Goal: Task Accomplishment & Management: Complete application form

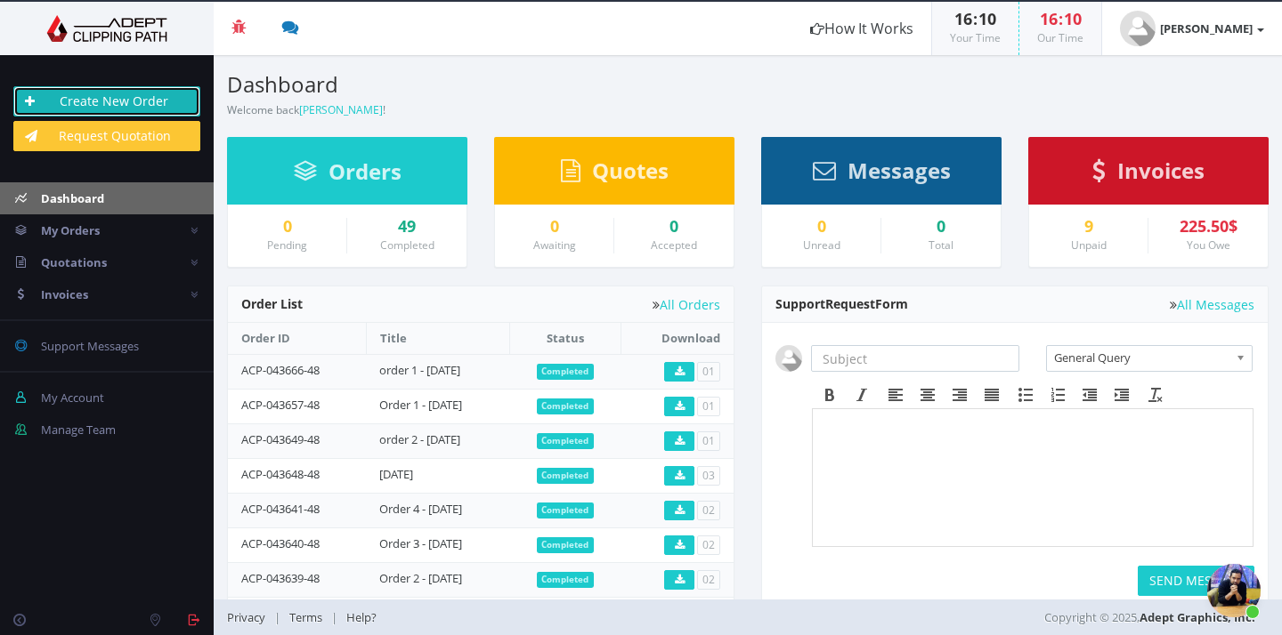
click at [118, 102] on link "Create New Order" at bounding box center [106, 101] width 187 height 30
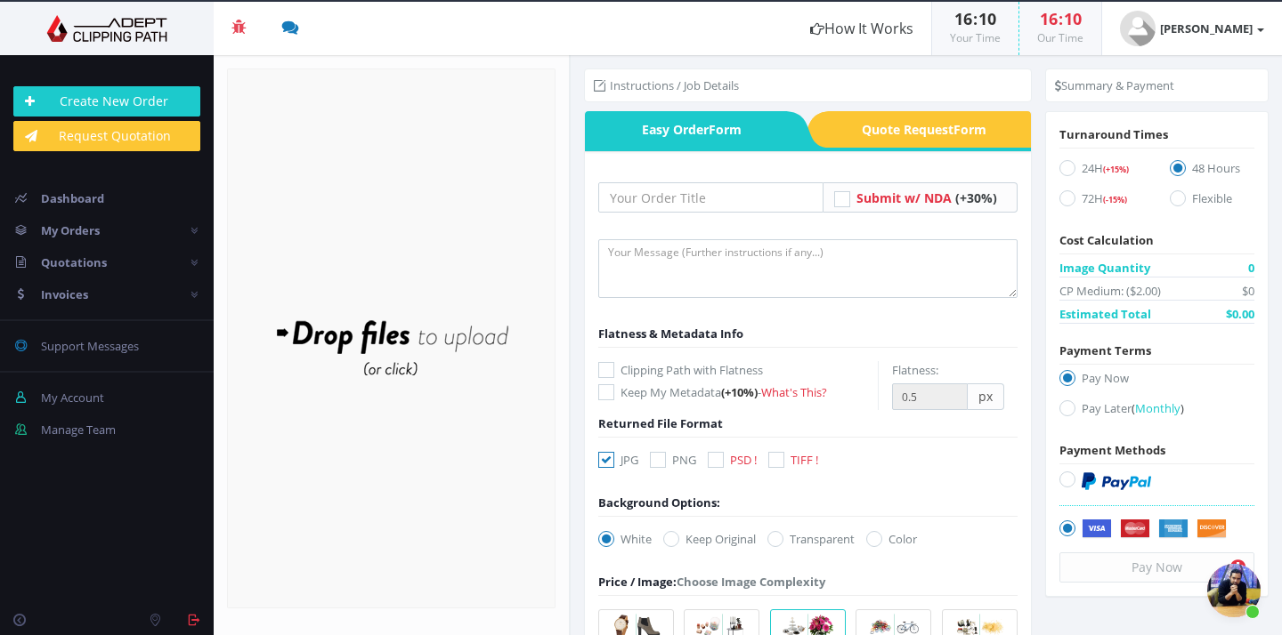
scroll to position [539, 0]
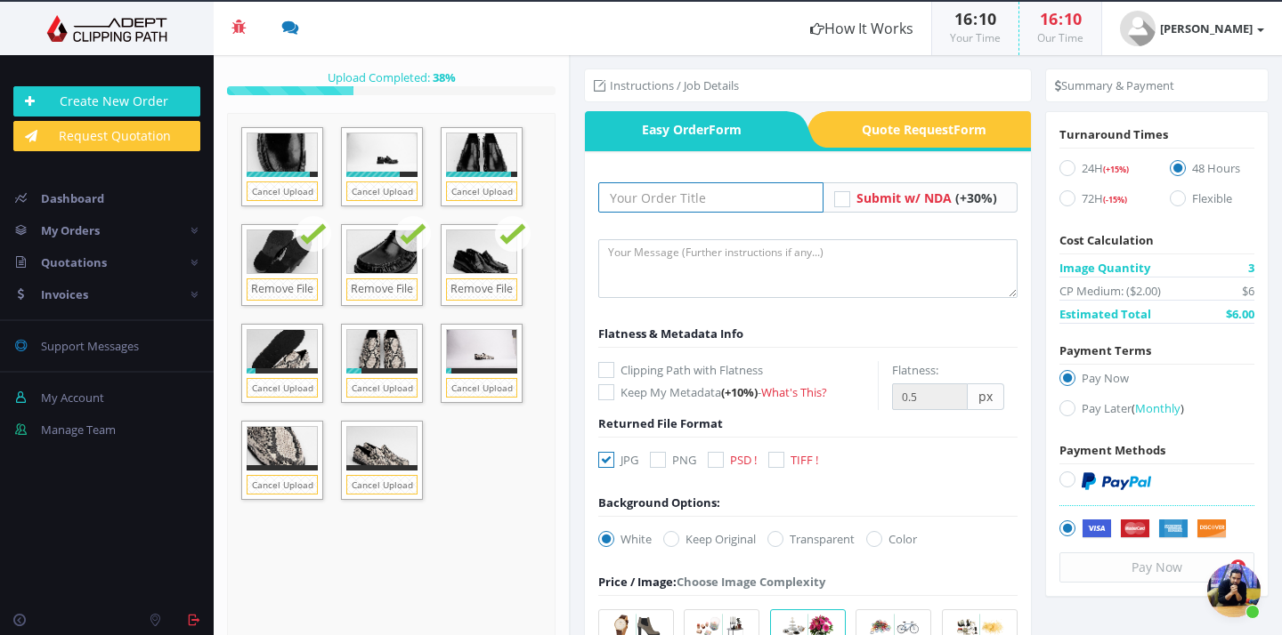
click at [709, 198] on input "text" at bounding box center [710, 197] width 225 height 30
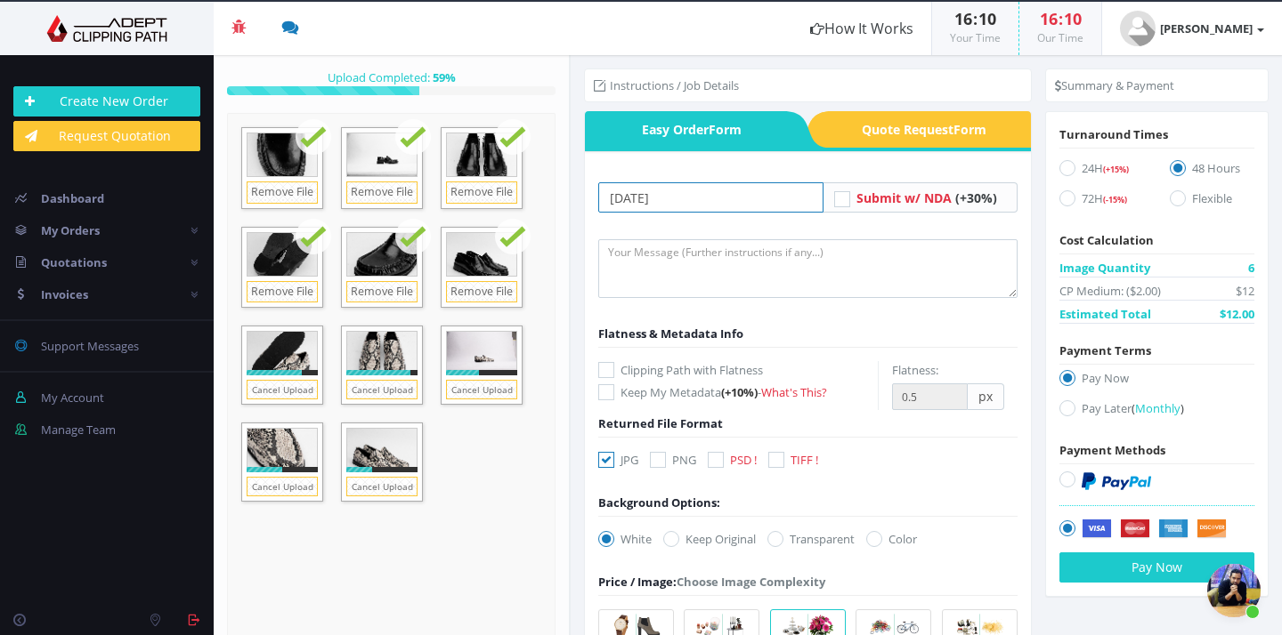
type input "[DATE]"
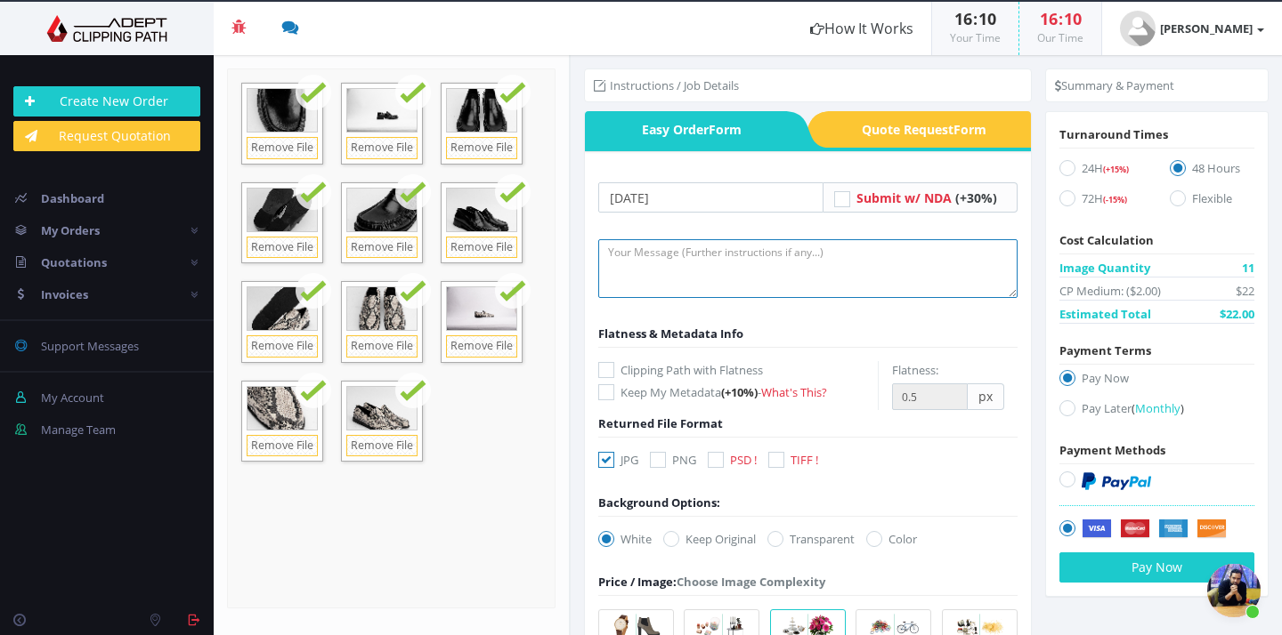
click at [823, 258] on textarea at bounding box center [807, 268] width 419 height 59
paste textarea "Clipping Path >format:JPG >Background colour #f1f3f2 >Image editing: enhance pr…"
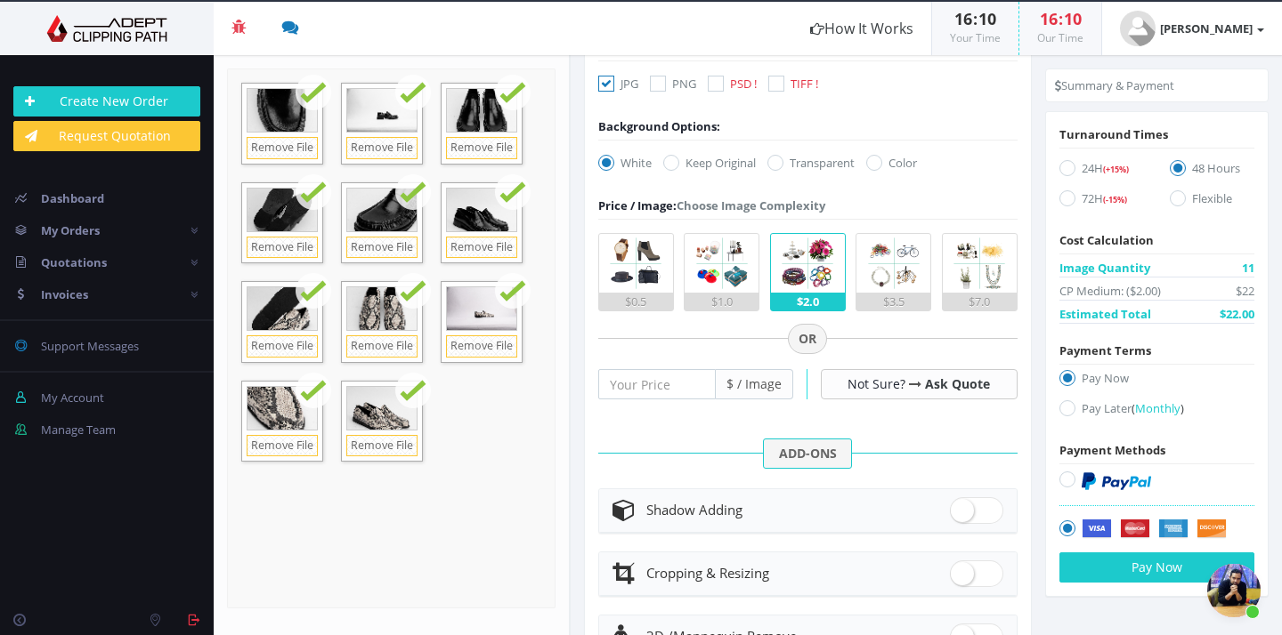
scroll to position [380, 0]
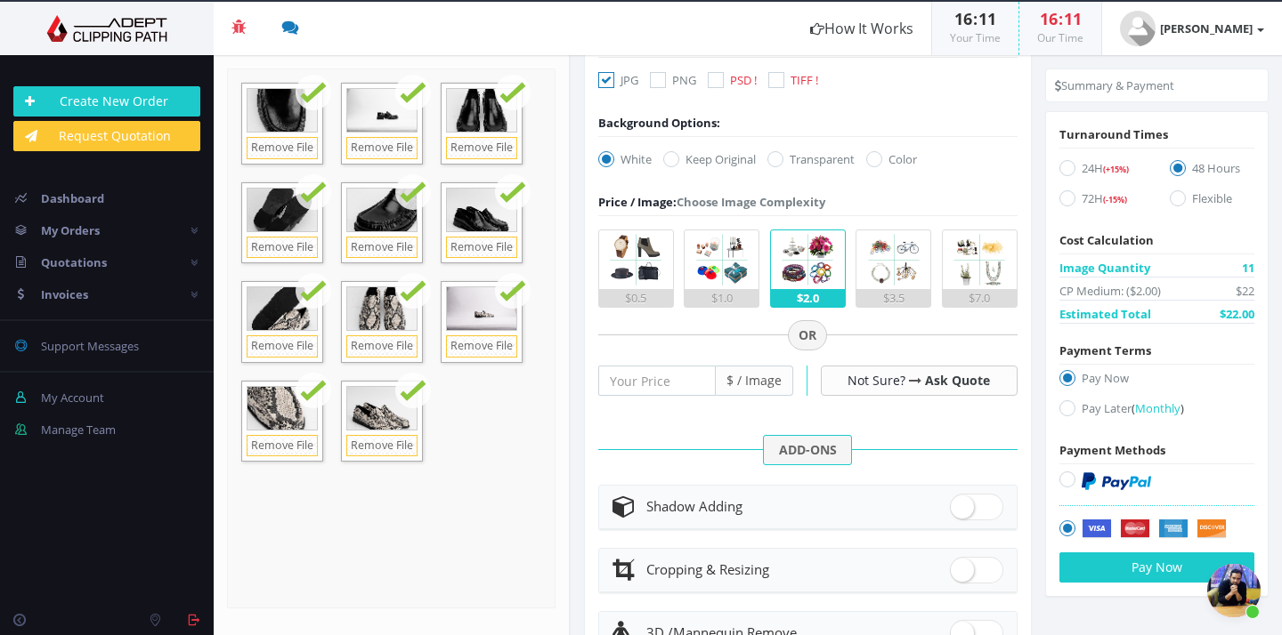
type textarea "Clipping Path >format:JPG >Background colour #f1f3f2 >Image editing: enhance pr…"
click at [630, 295] on div "$0.5" at bounding box center [636, 298] width 74 height 18
click at [0, 0] on input "$0.5" at bounding box center [0, 0] width 0 height 0
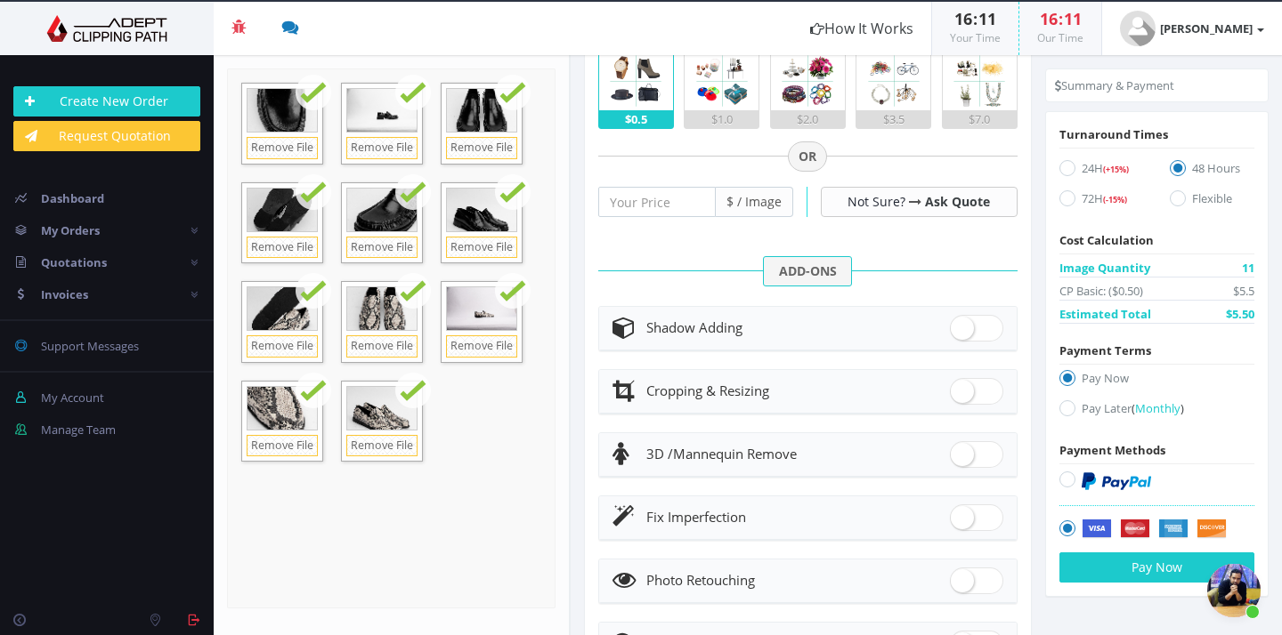
scroll to position [651, 0]
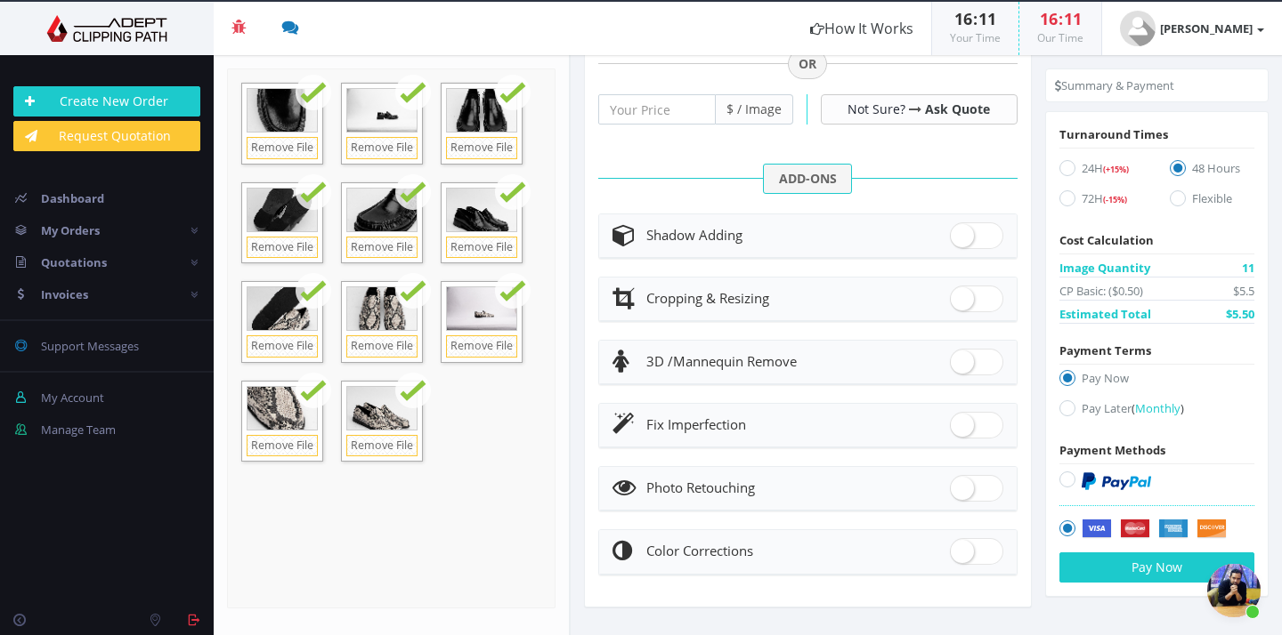
click at [1082, 405] on label "Pay Later ( Monthly )" at bounding box center [1156, 412] width 195 height 24
click at [1075, 405] on input "Pay Later ( Monthly )" at bounding box center [1070, 409] width 12 height 12
radio input "true"
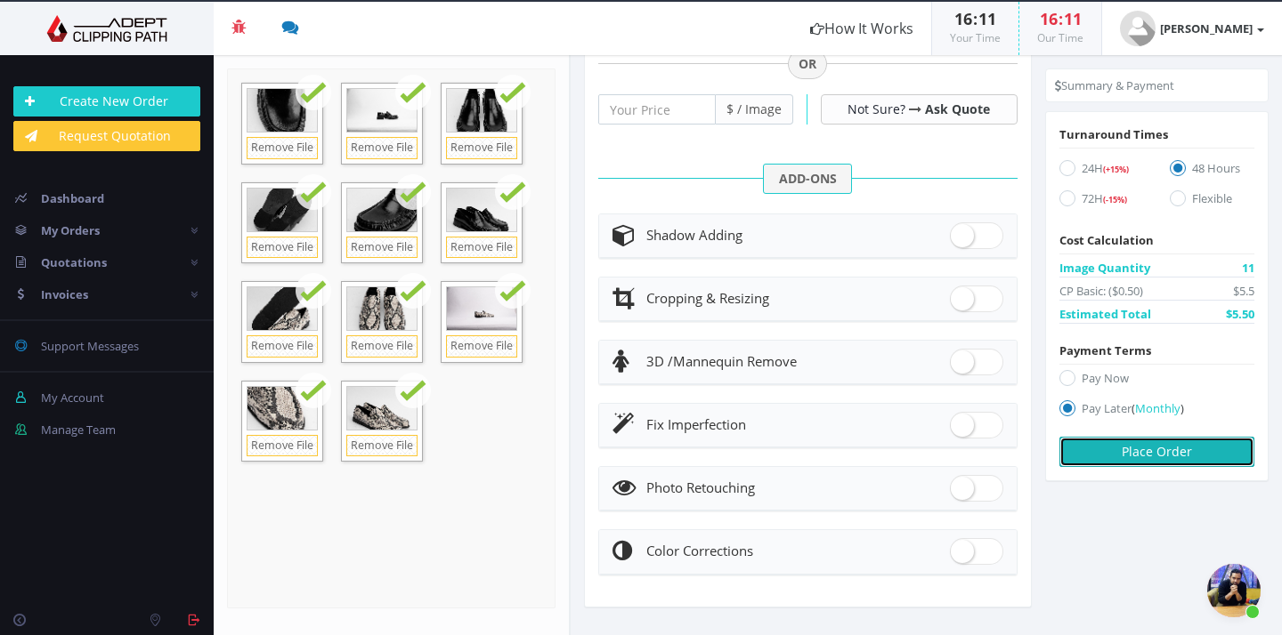
click at [1131, 447] on button "Place Order" at bounding box center [1156, 452] width 195 height 30
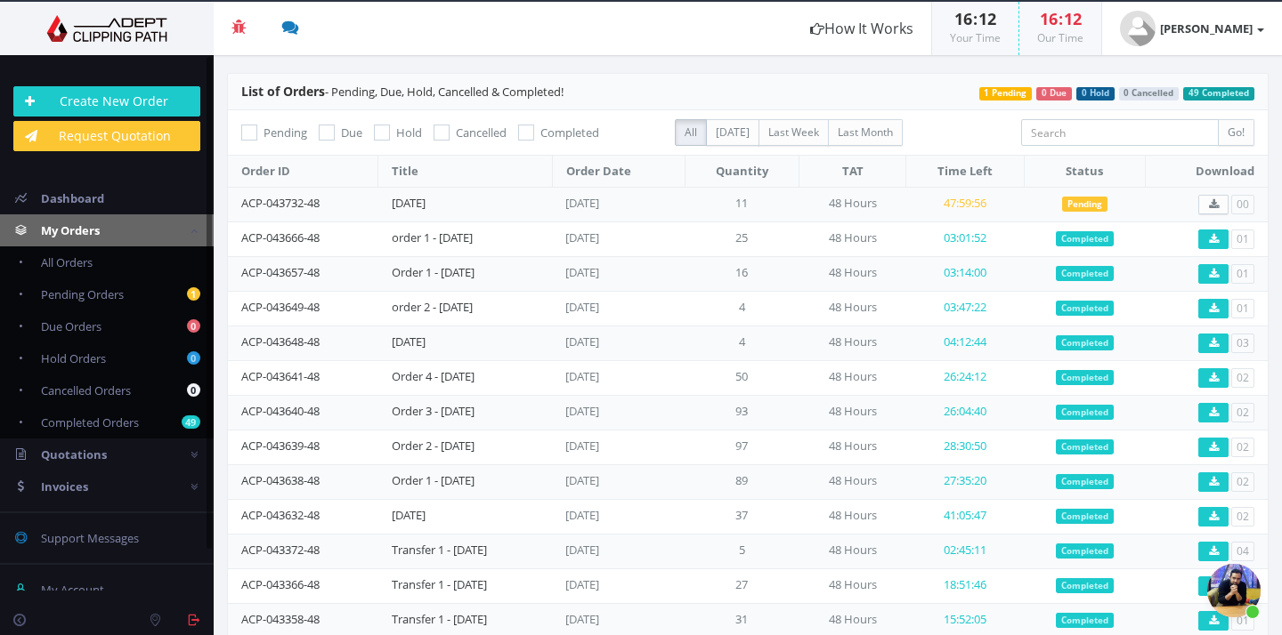
scroll to position [539, 0]
click at [1258, 588] on span "Open chat" at bounding box center [1233, 590] width 53 height 53
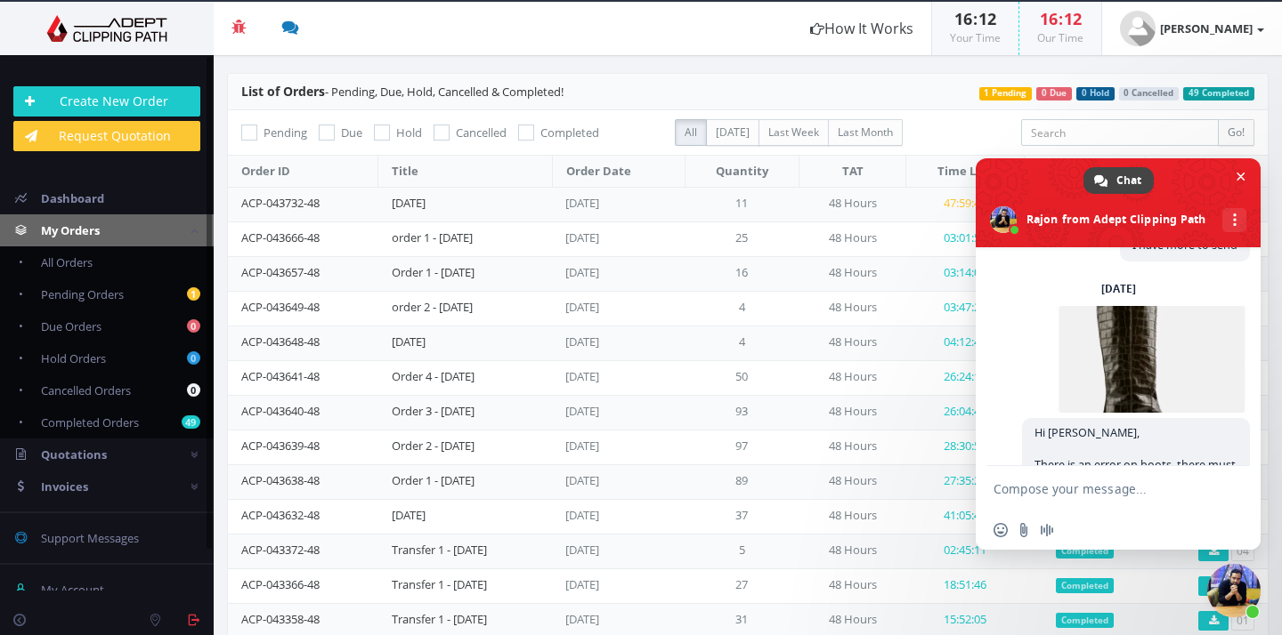
scroll to position [1713, 0]
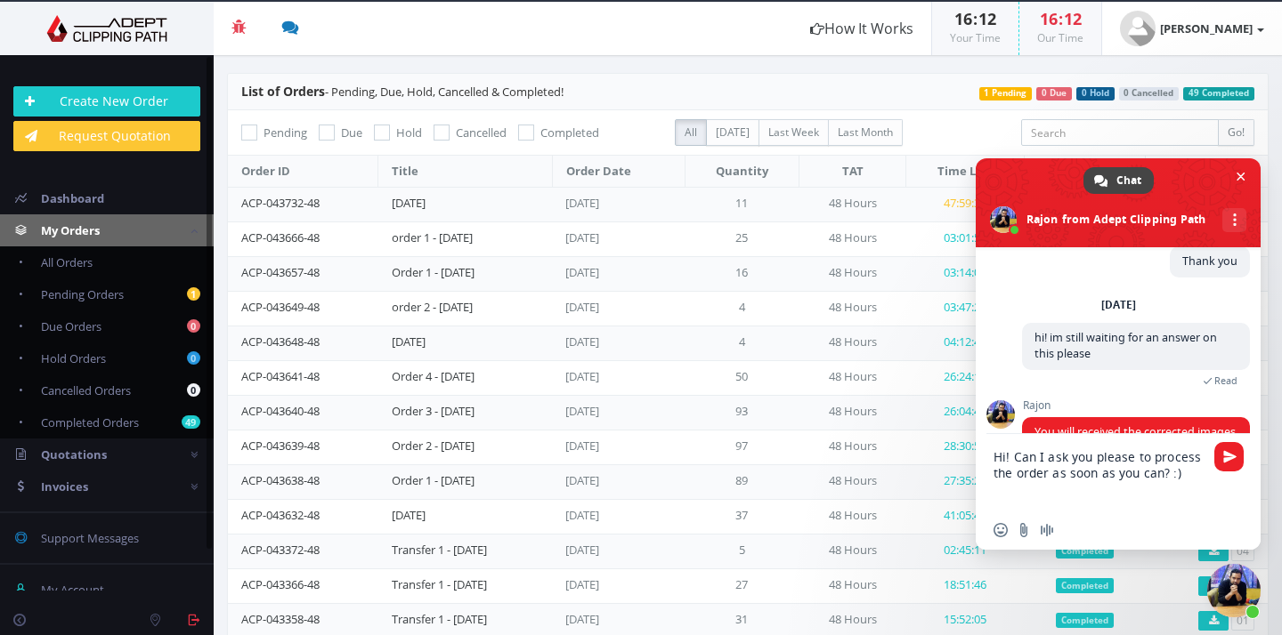
type textarea "Hi! Can I ask you please to process the order as soon as you can? :)"
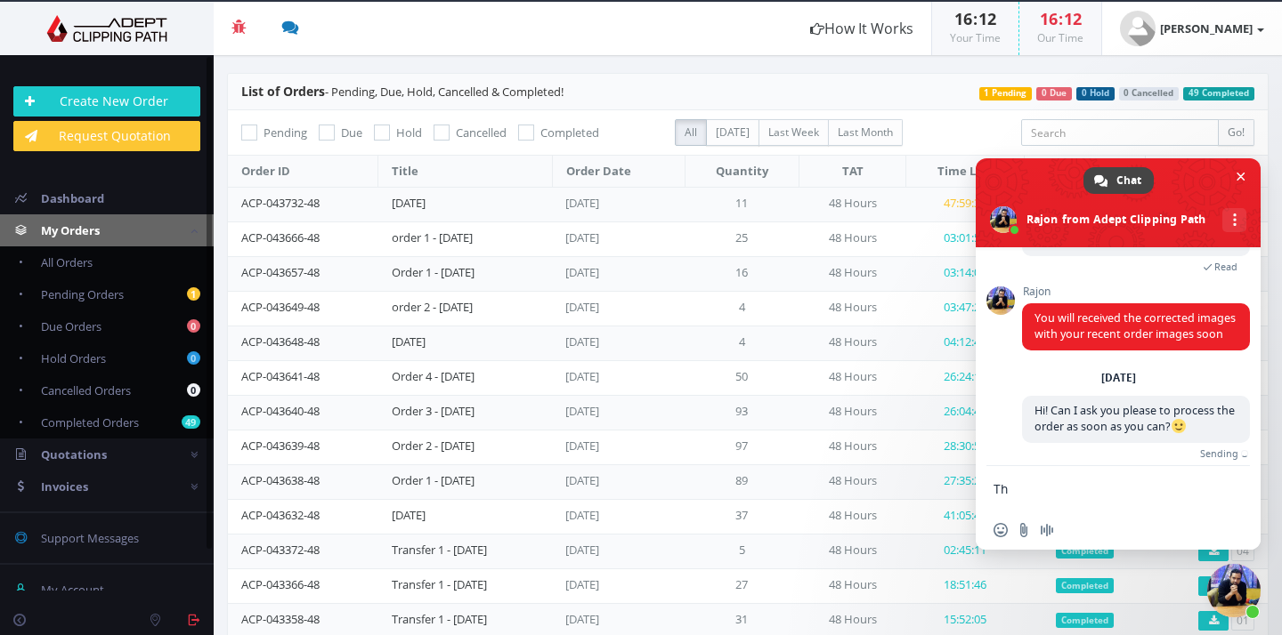
scroll to position [1807, 0]
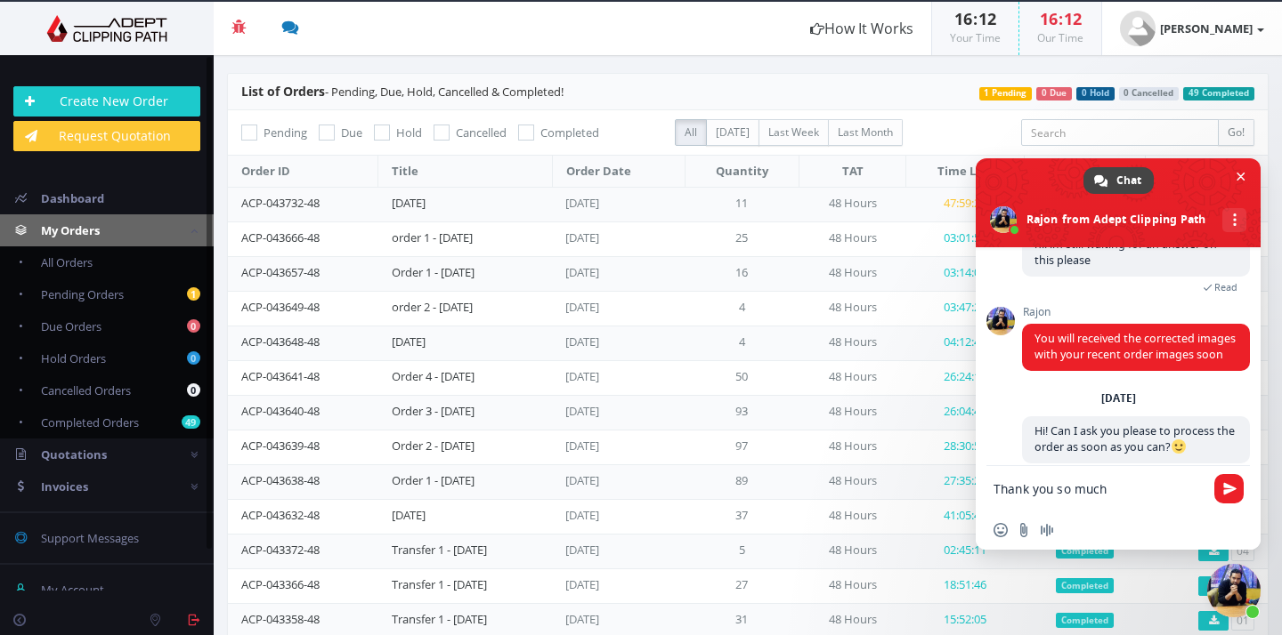
type textarea "Thank you so much!"
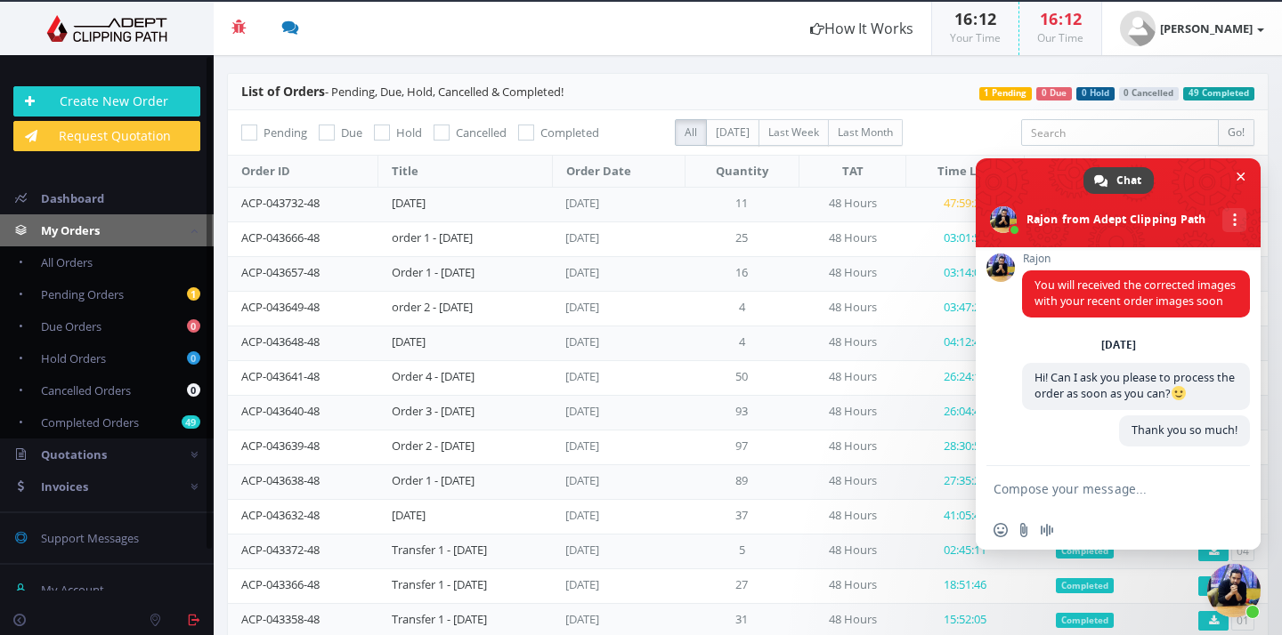
scroll to position [1844, 0]
